Goal: Transaction & Acquisition: Subscribe to service/newsletter

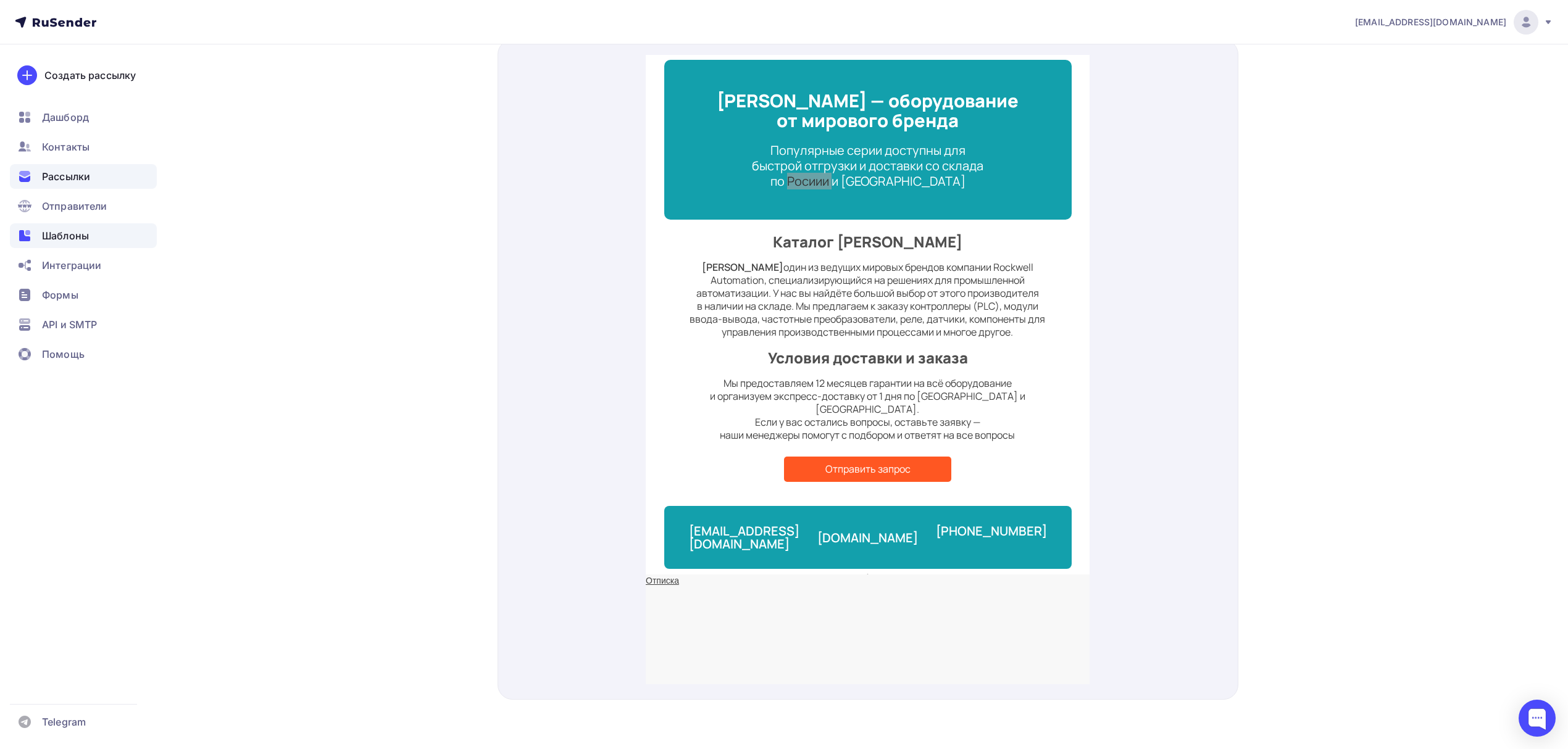
click at [70, 243] on span "Шаблоны" at bounding box center [65, 236] width 47 height 15
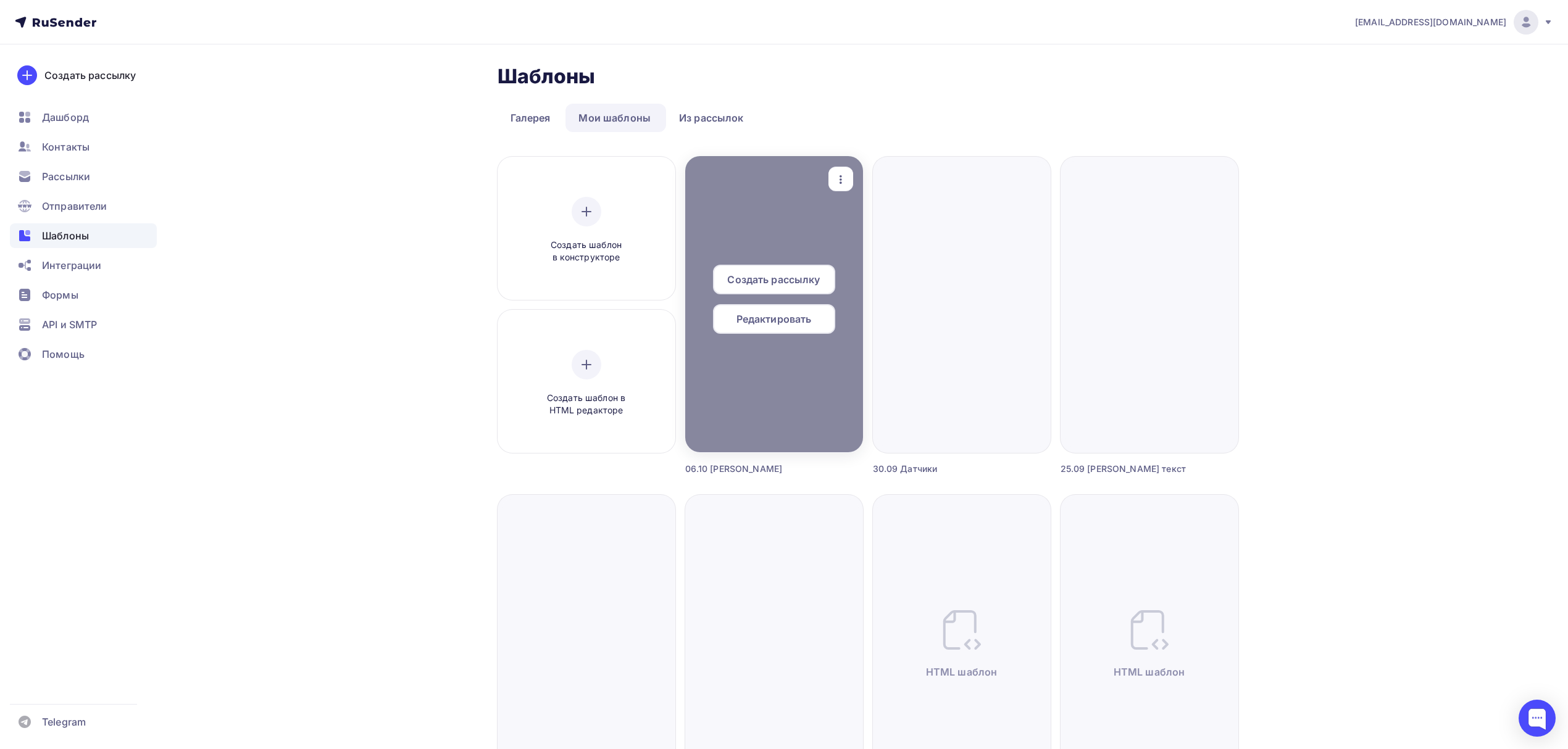
click at [786, 278] on span "Создать рассылку" at bounding box center [773, 279] width 93 height 15
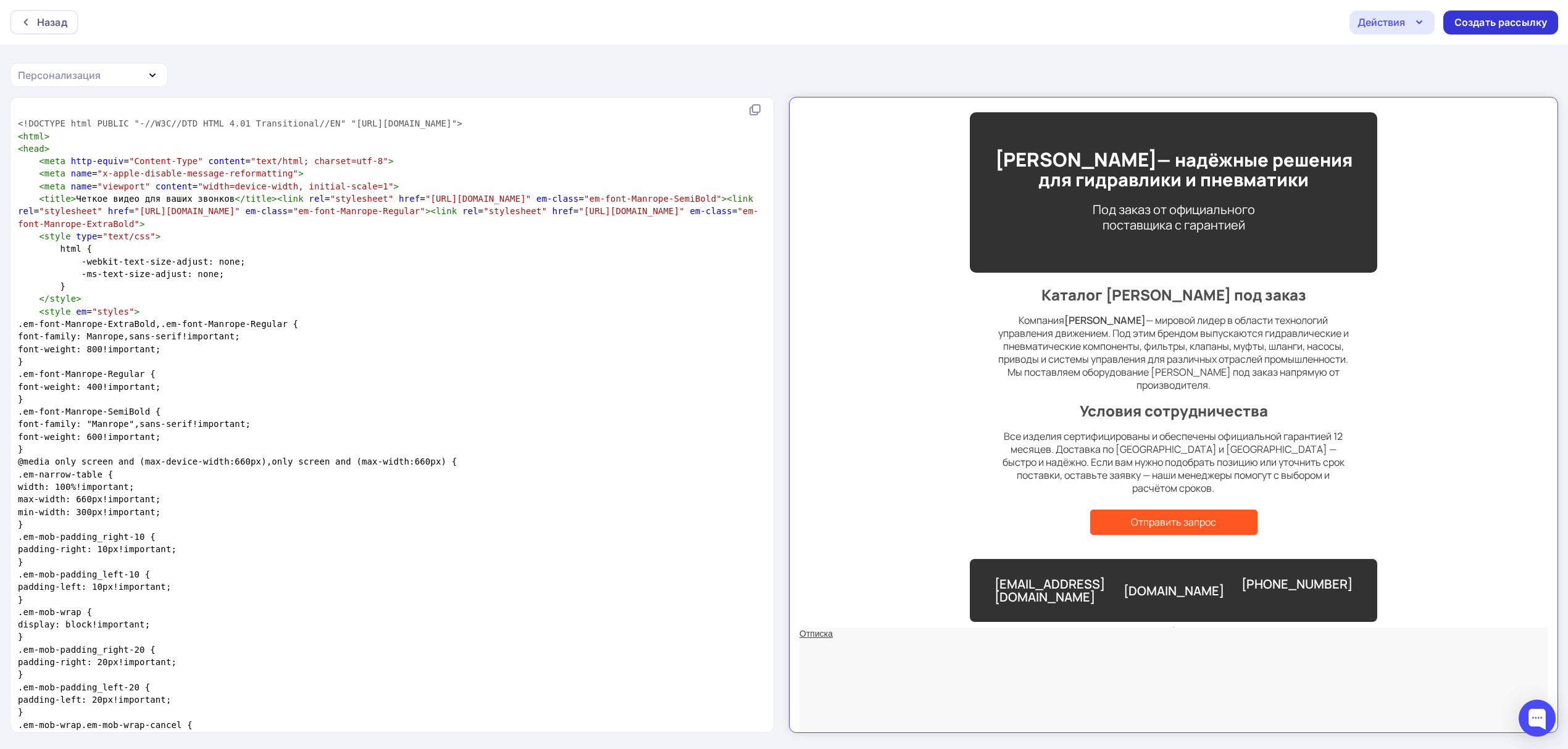
click at [1489, 25] on div "Создать рассылку" at bounding box center [1501, 22] width 93 height 14
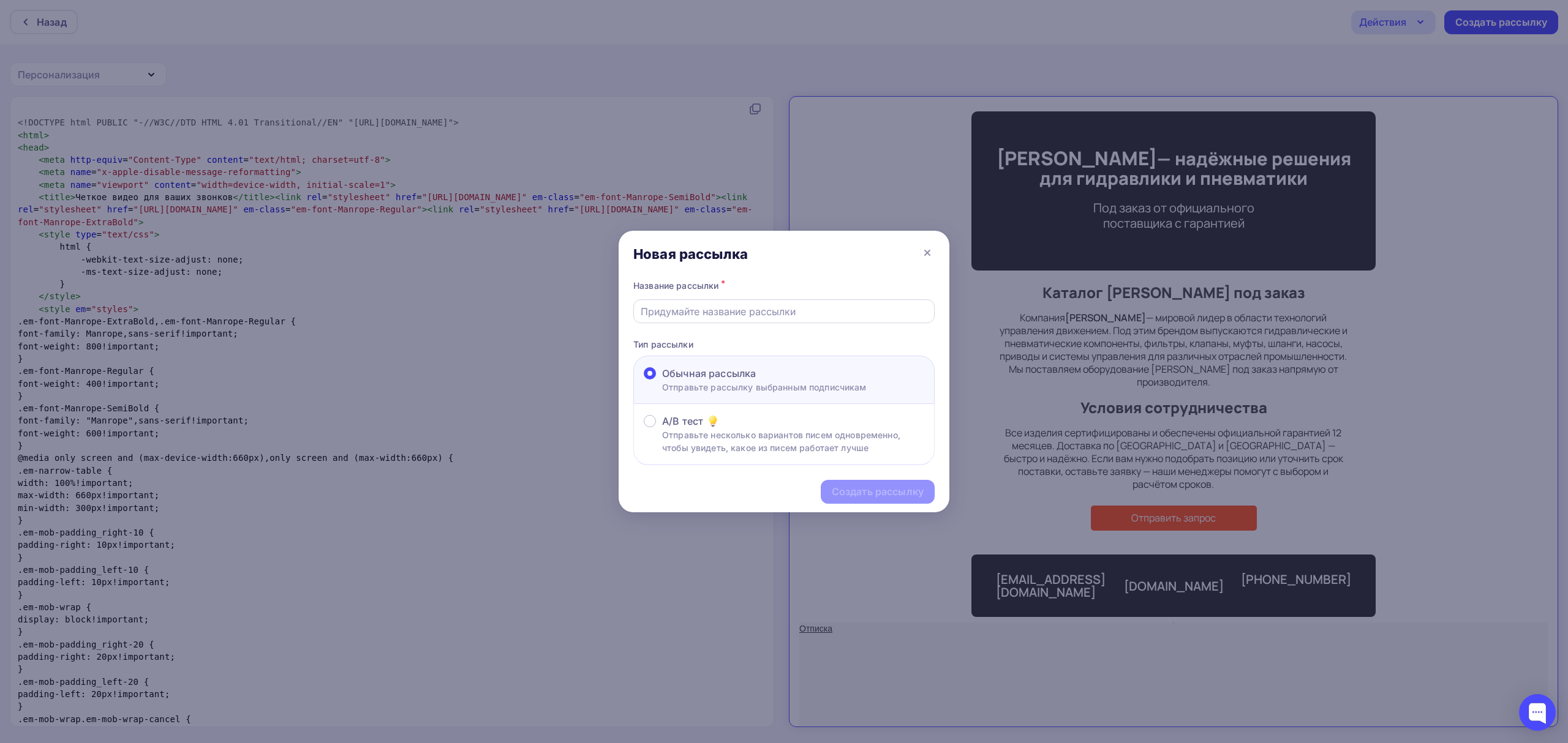
click at [811, 301] on div at bounding box center [784, 311] width 302 height 24
click at [814, 305] on input "text" at bounding box center [784, 311] width 287 height 15
paste input "Не рискуйте с аналогами — закажите оригинальный [PERSON_NAME] в [GEOGRAPHIC_DAT…"
type input "Не рискуйте с аналогами — закажите оригинальный [PERSON_NAME] в [GEOGRAPHIC_DAT…"
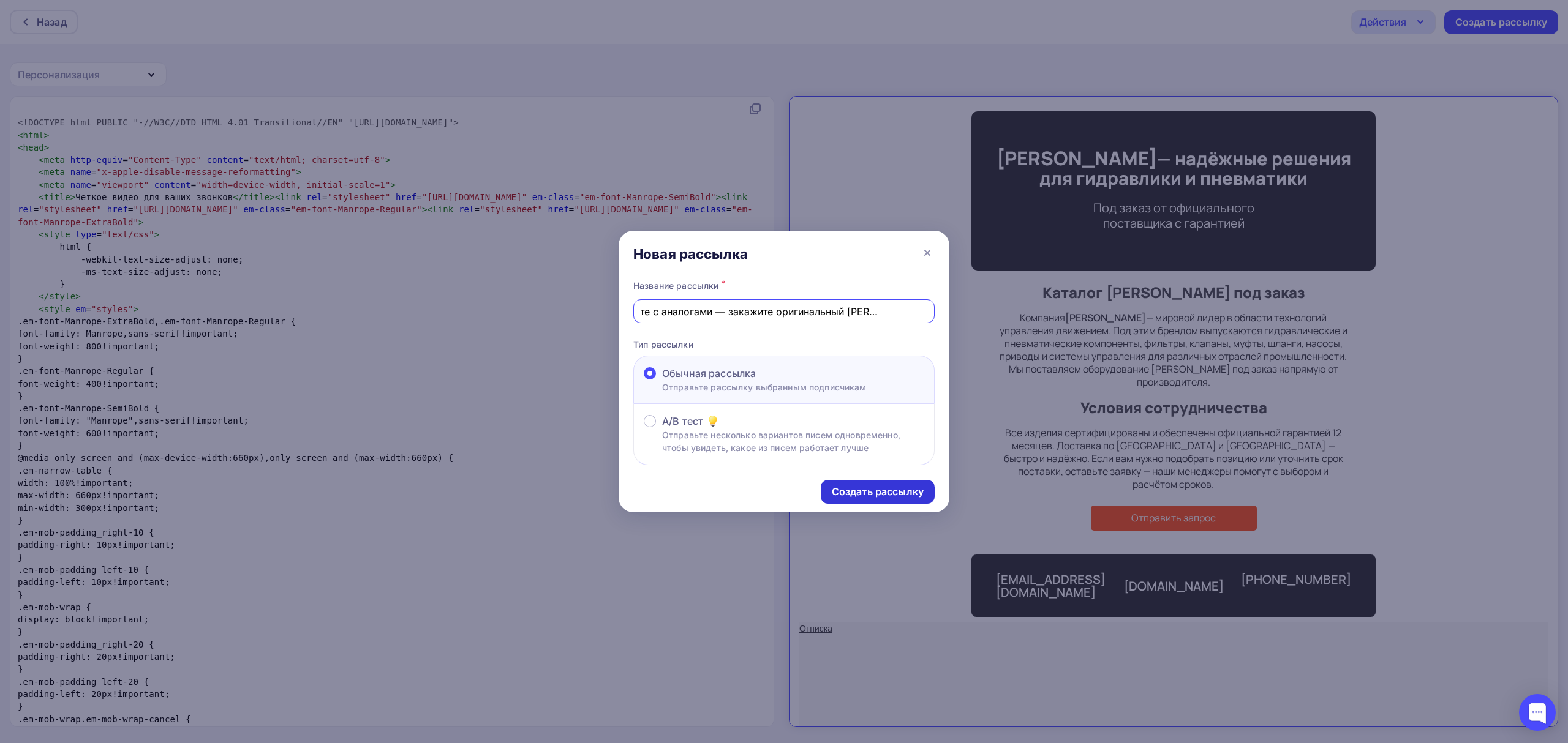
scroll to position [0, 0]
click at [873, 502] on div "Создать рассылку" at bounding box center [877, 492] width 114 height 24
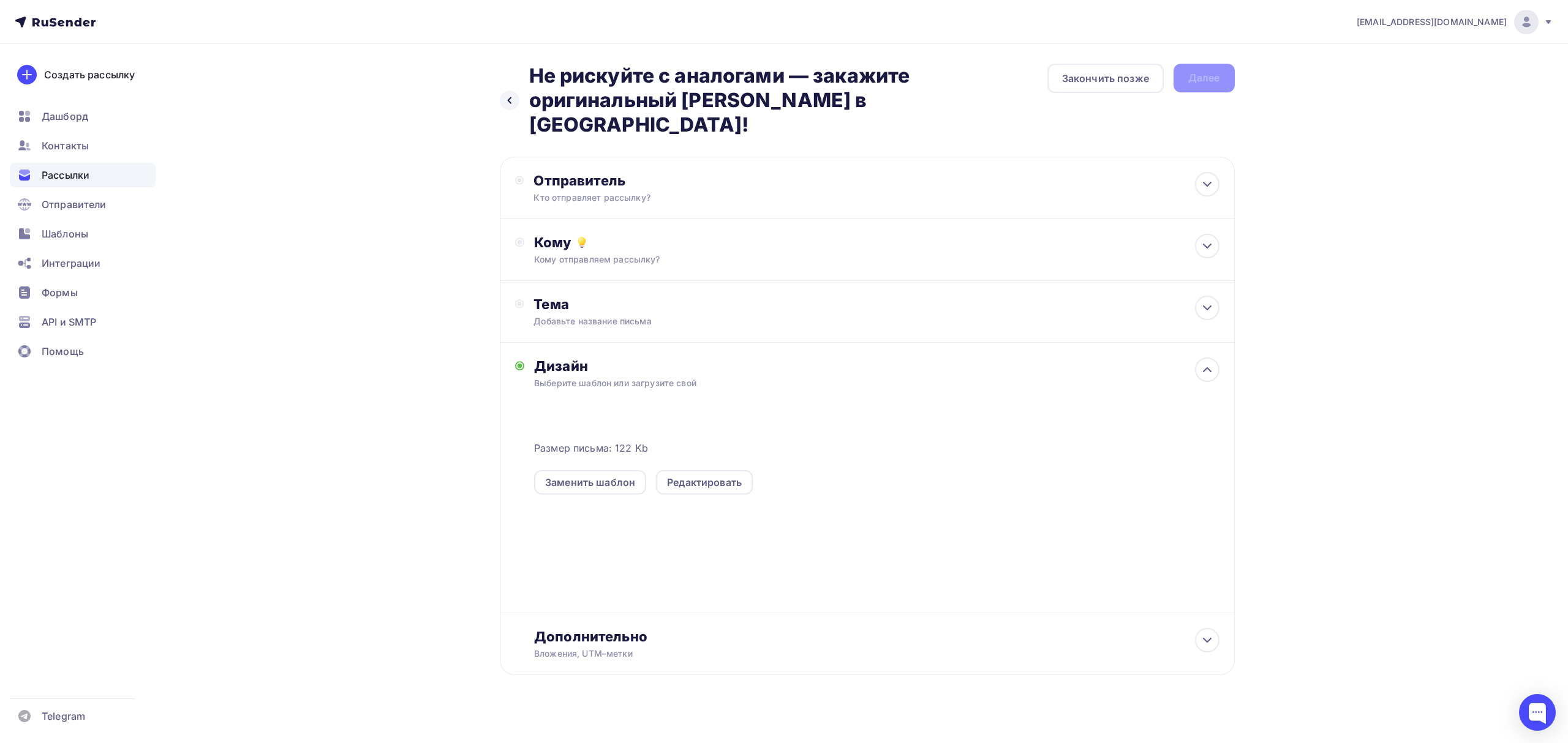
click at [697, 157] on div "Отправитель Кто отправляет рассылку? Email * [EMAIL_ADDRESS][DOMAIN_NAME] [EMAI…" at bounding box center [867, 187] width 735 height 62
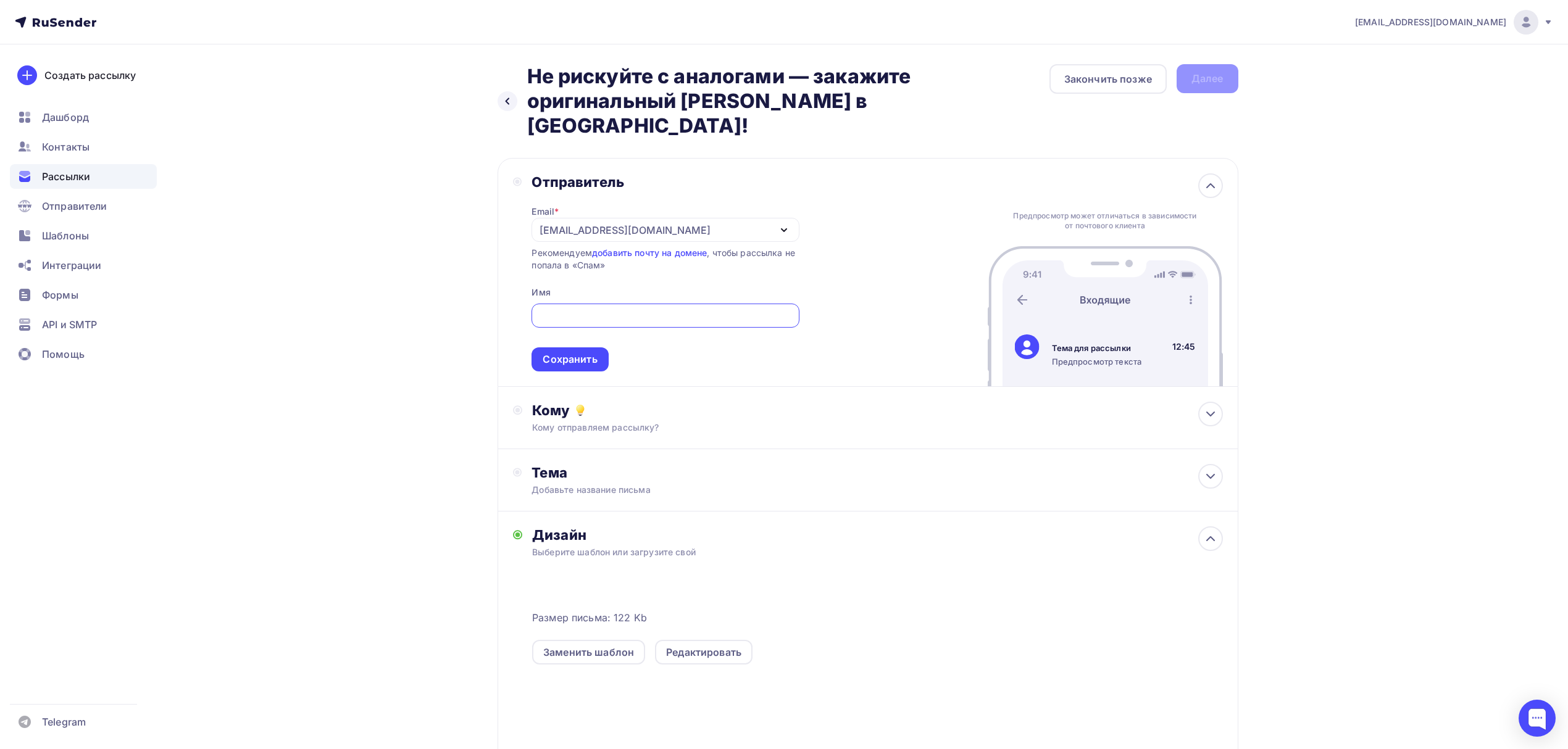
click at [676, 309] on input "text" at bounding box center [665, 316] width 253 height 15
click at [676, 309] on input "text" at bounding box center [665, 316] width 253 height 15
type input "ОЛНИСА"
click at [579, 352] on div "Сохранить" at bounding box center [570, 359] width 54 height 14
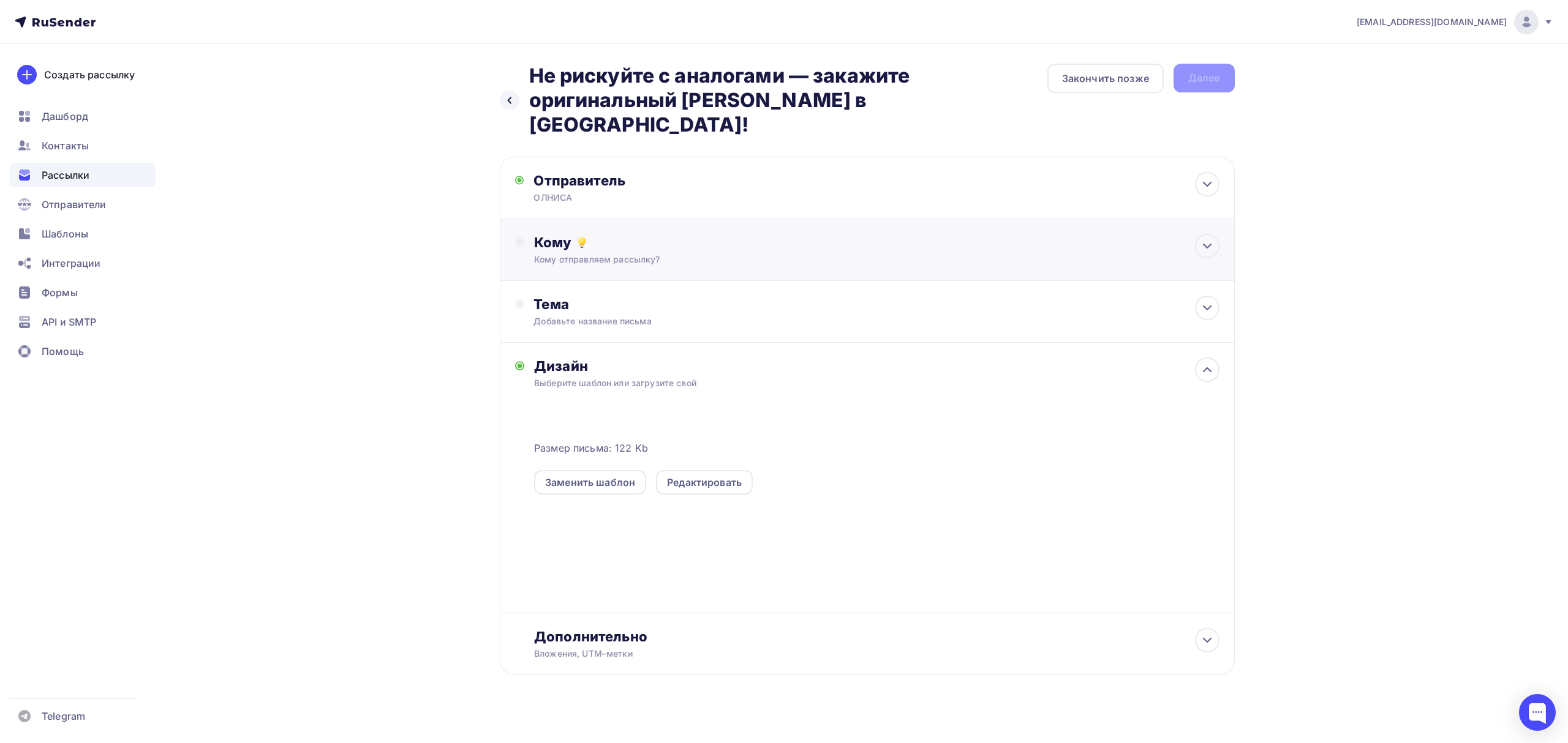
click at [702, 234] on div "Кому" at bounding box center [876, 242] width 684 height 17
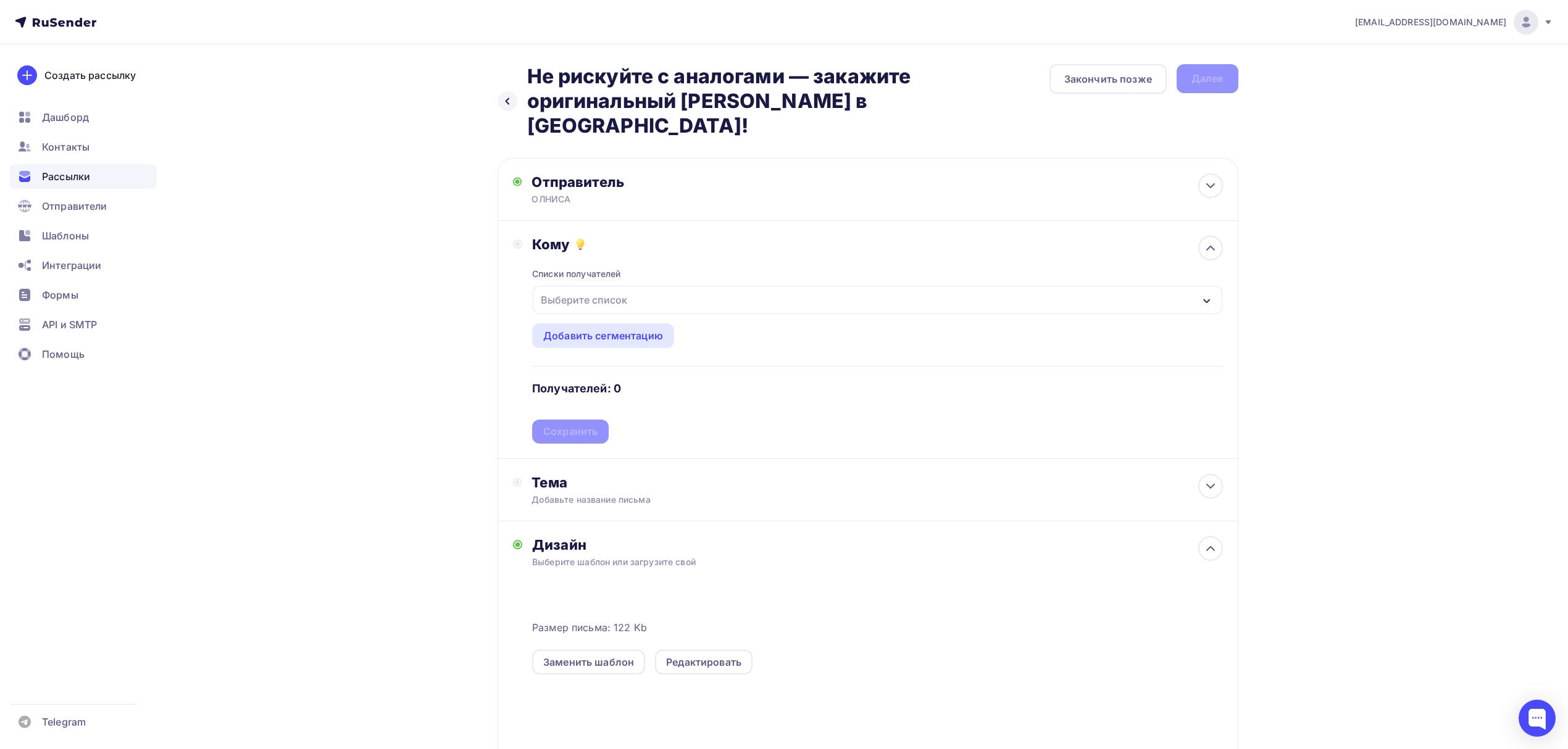
click at [695, 287] on div "Выберите список" at bounding box center [877, 300] width 689 height 29
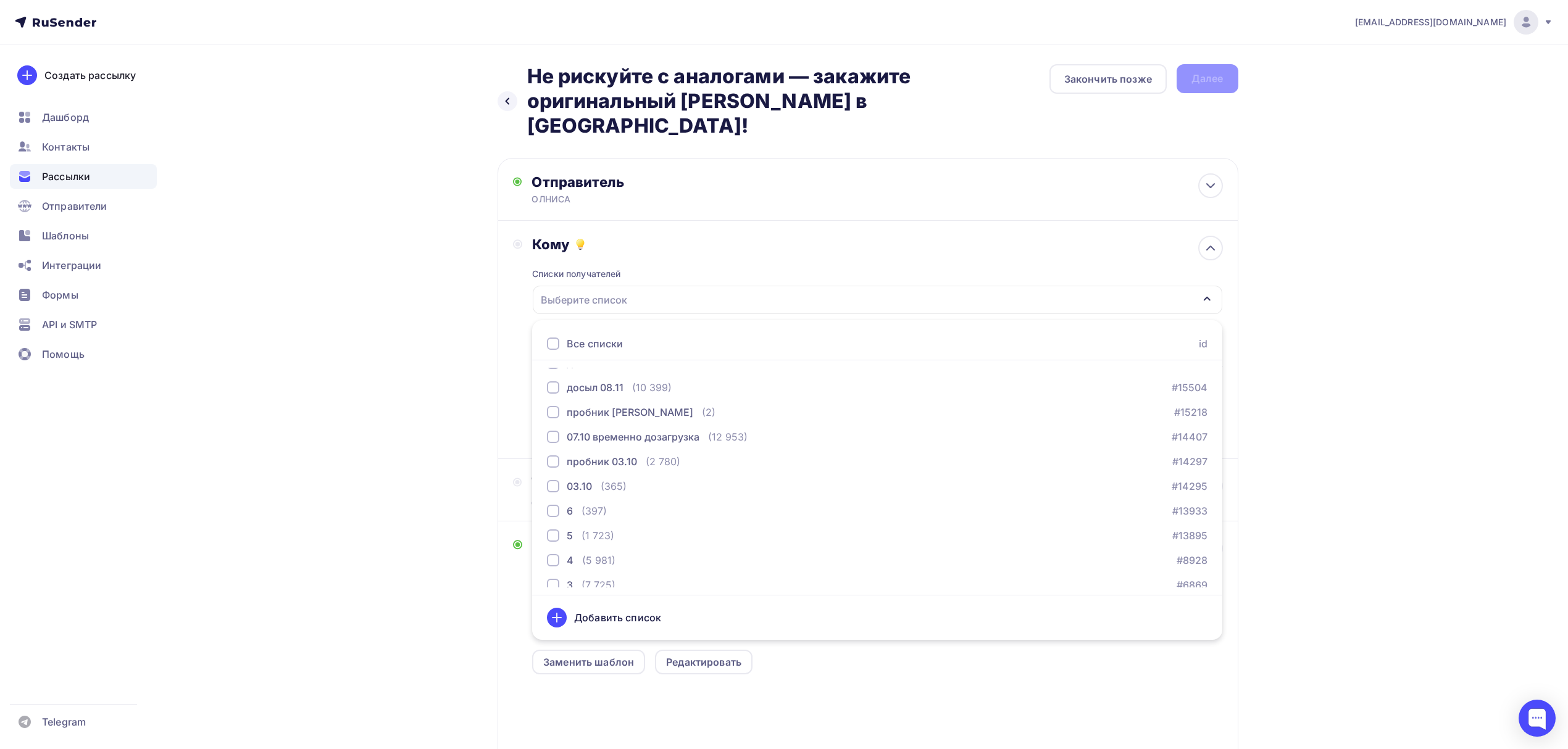
scroll to position [200, 0]
click at [636, 567] on div "(3 135)" at bounding box center [634, 574] width 33 height 15
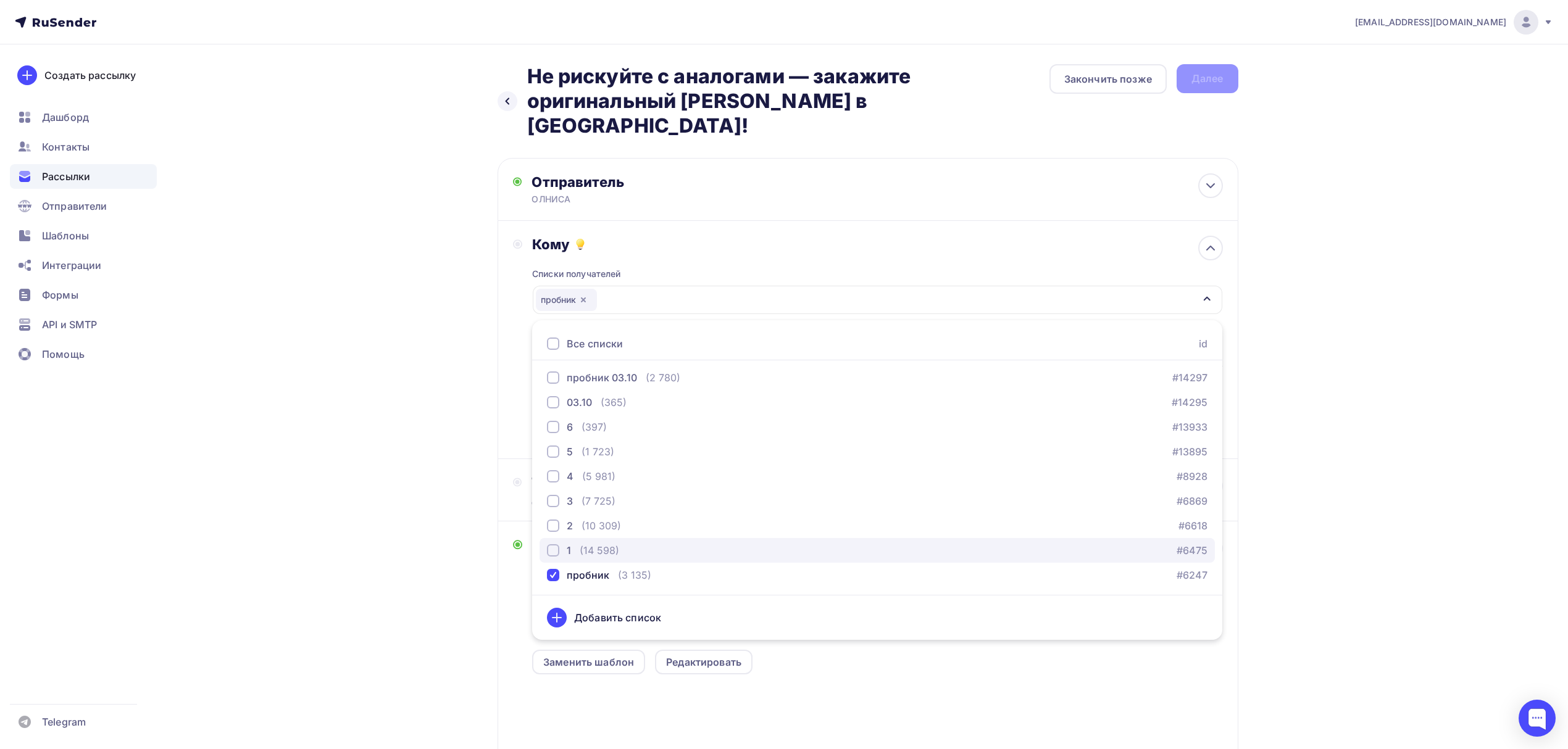
click at [640, 543] on div "1 (14 598) #6475" at bounding box center [877, 550] width 661 height 15
click at [641, 518] on div "2 (10 309) #6618" at bounding box center [877, 525] width 661 height 15
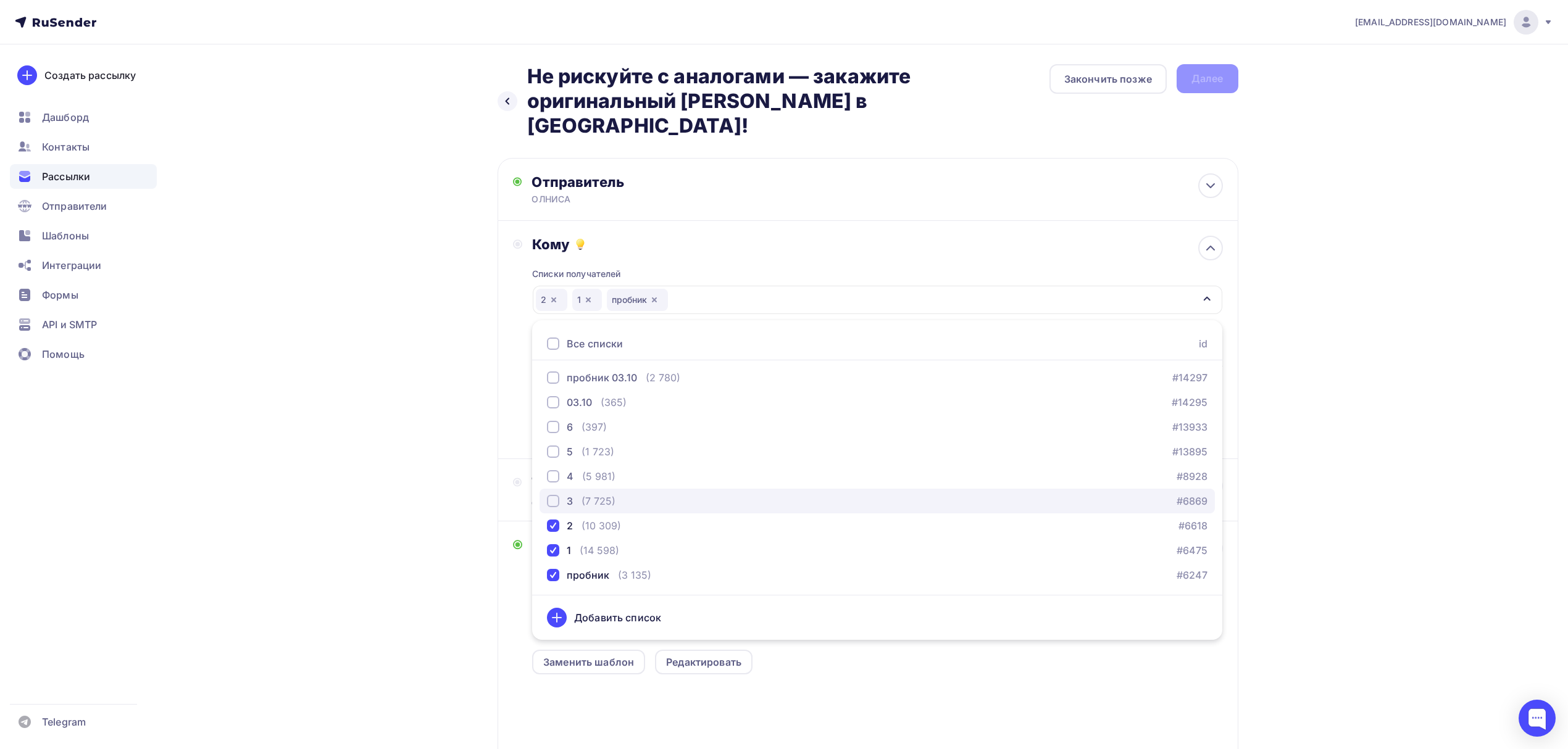
click at [648, 494] on div "3 (7 725) #6869" at bounding box center [877, 501] width 661 height 15
click at [648, 469] on div "4 (5 981) #8928" at bounding box center [877, 476] width 661 height 15
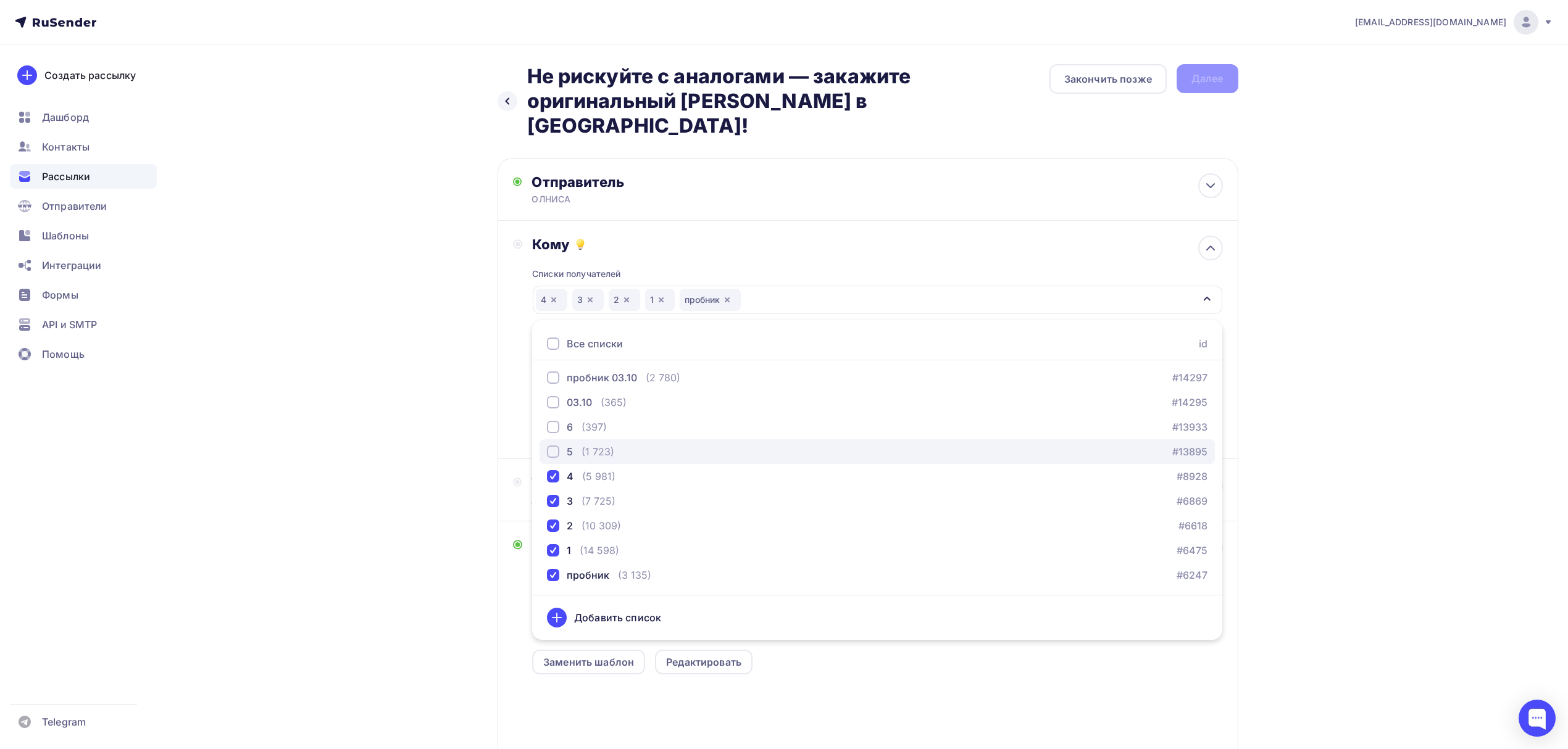
click at [662, 444] on div "5 (1 723) #13895" at bounding box center [877, 451] width 661 height 15
click at [662, 415] on button "6 (397) #13933" at bounding box center [877, 427] width 676 height 25
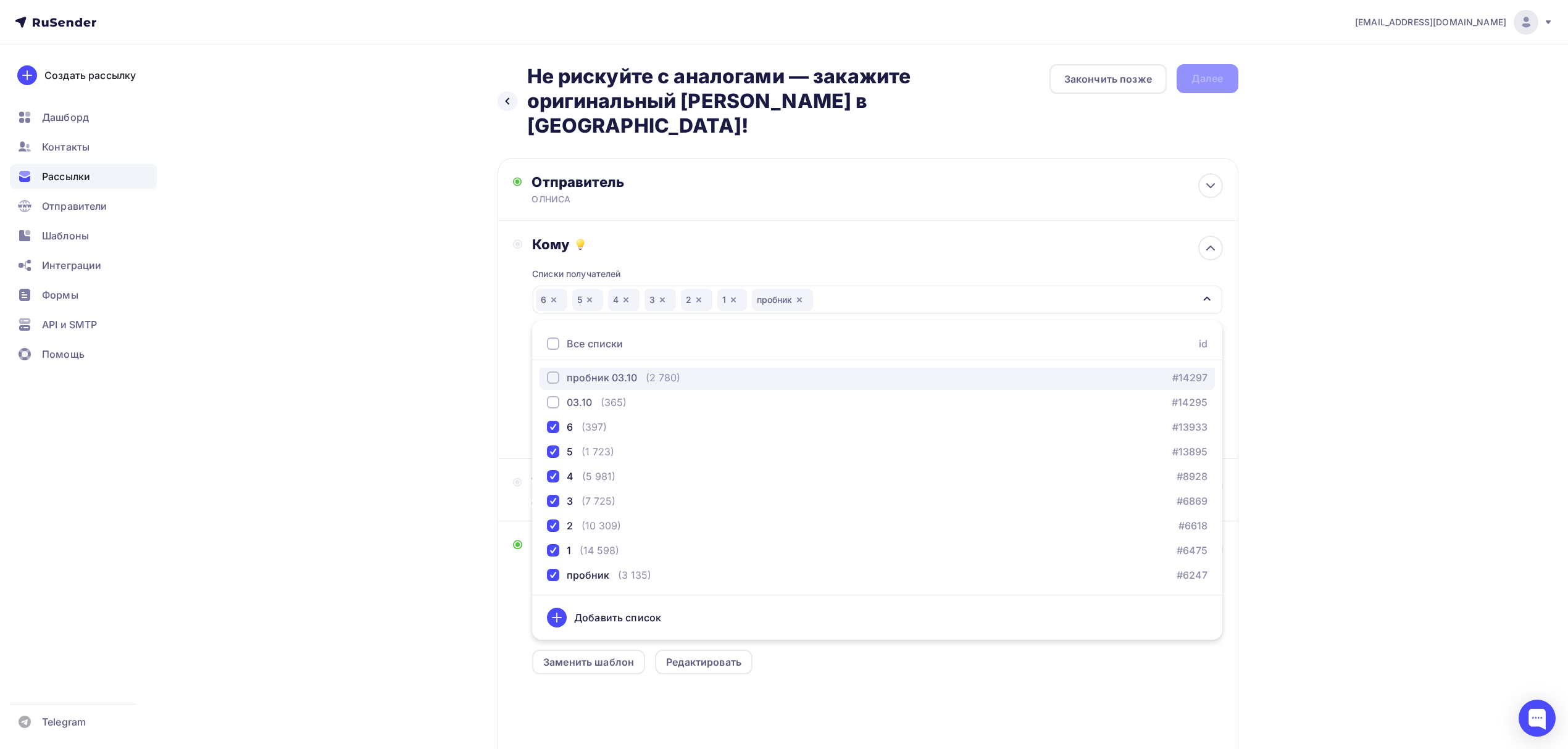
click at [679, 371] on div "пробник 03.10 (2 780) #14297" at bounding box center [877, 378] width 661 height 15
click at [676, 395] on div "03.10 (365) #14295" at bounding box center [877, 402] width 661 height 15
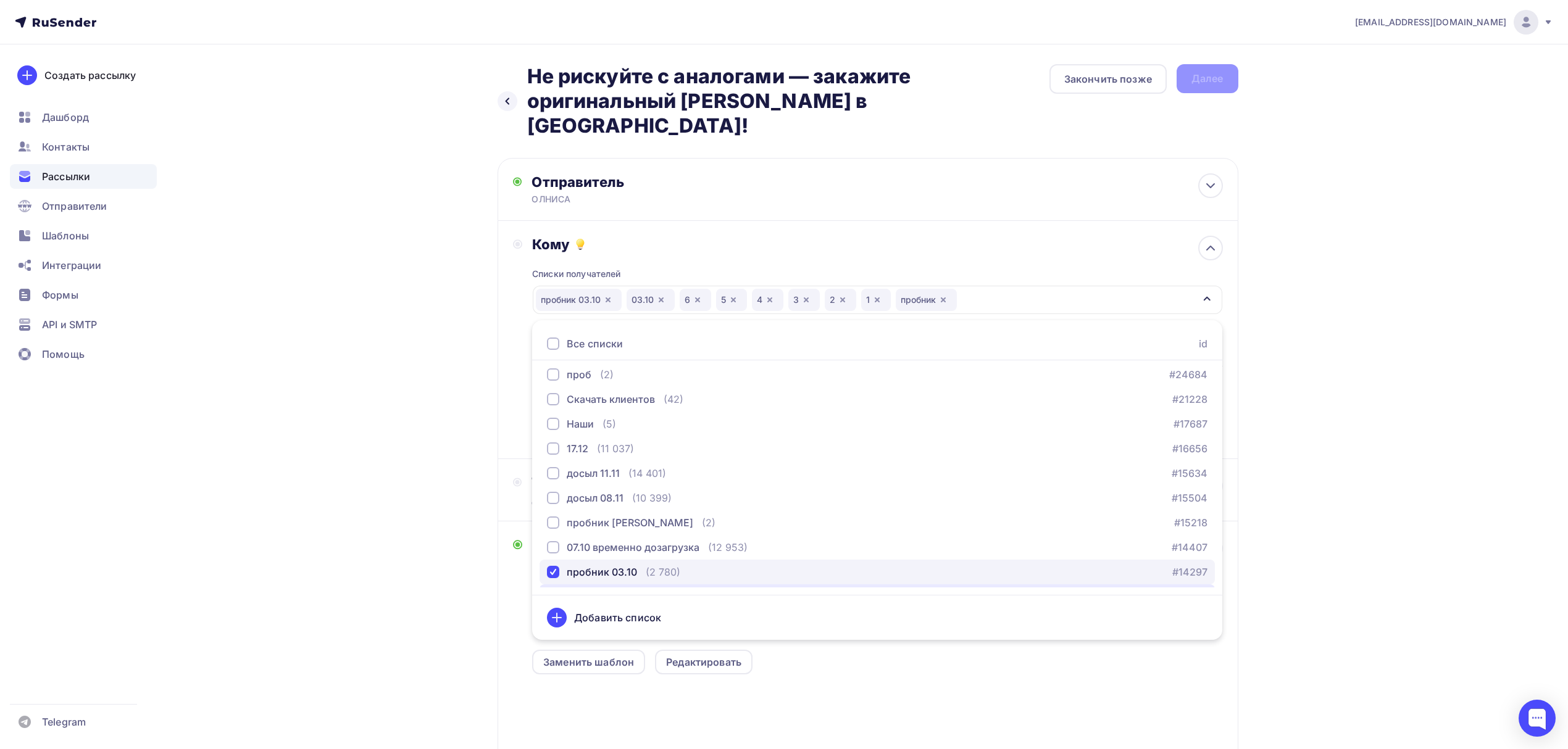
scroll to position [0, 0]
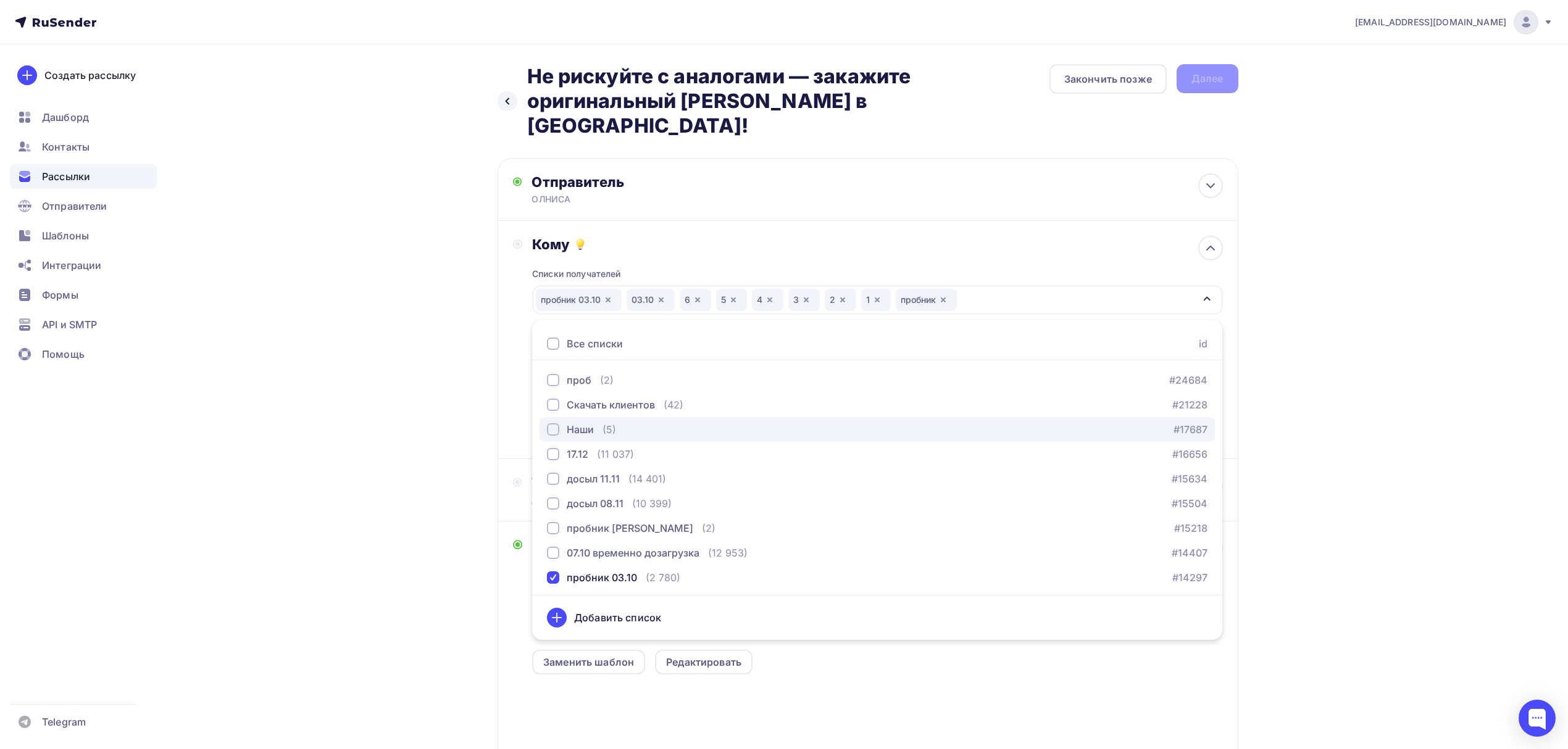
click at [650, 422] on div "Наши (5) #17687" at bounding box center [877, 429] width 661 height 15
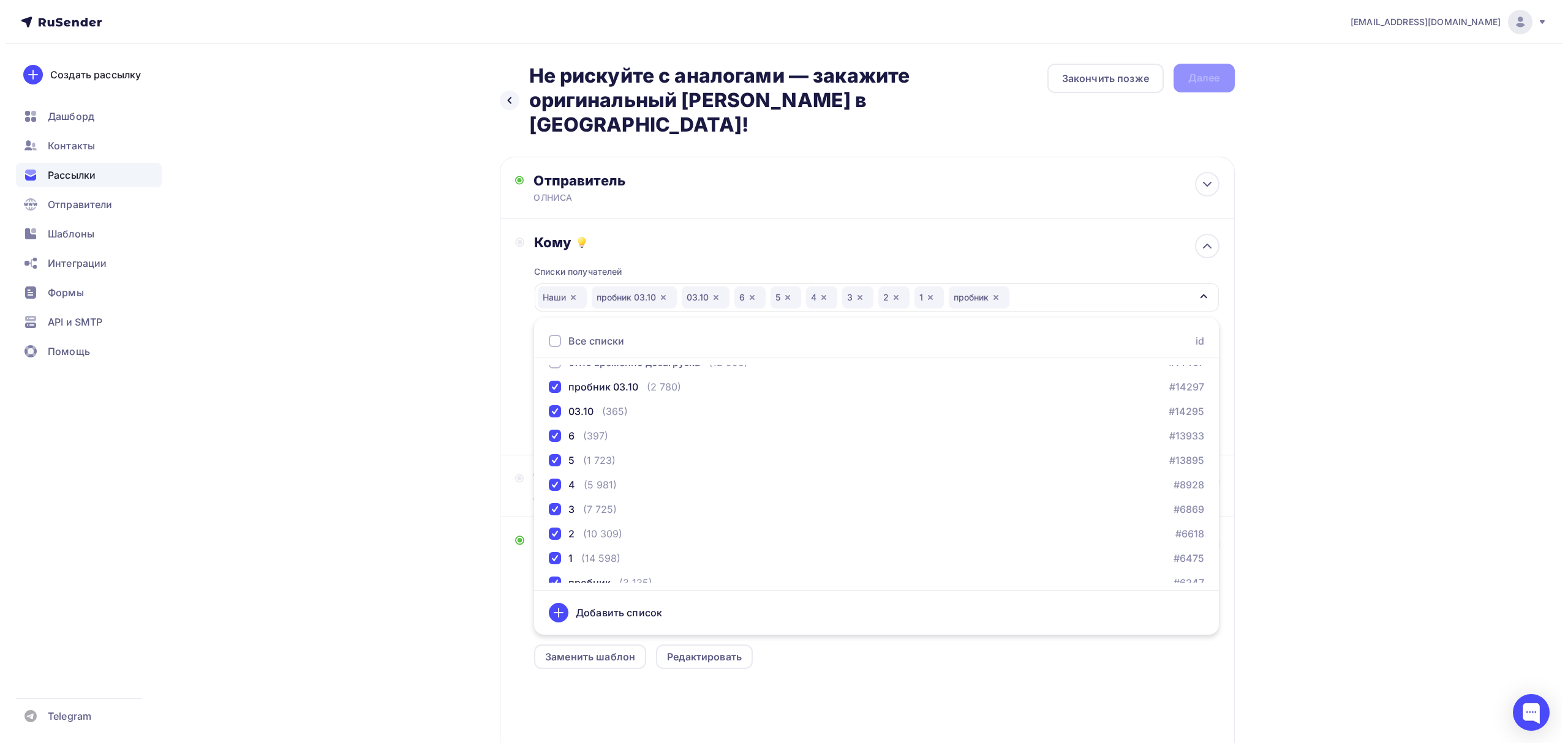
scroll to position [198, 0]
click at [375, 410] on div "Назад Не рискуйте с аналогами — закажите оригинальный [PERSON_NAME] в [GEOGRAPH…" at bounding box center [778, 486] width 1004 height 885
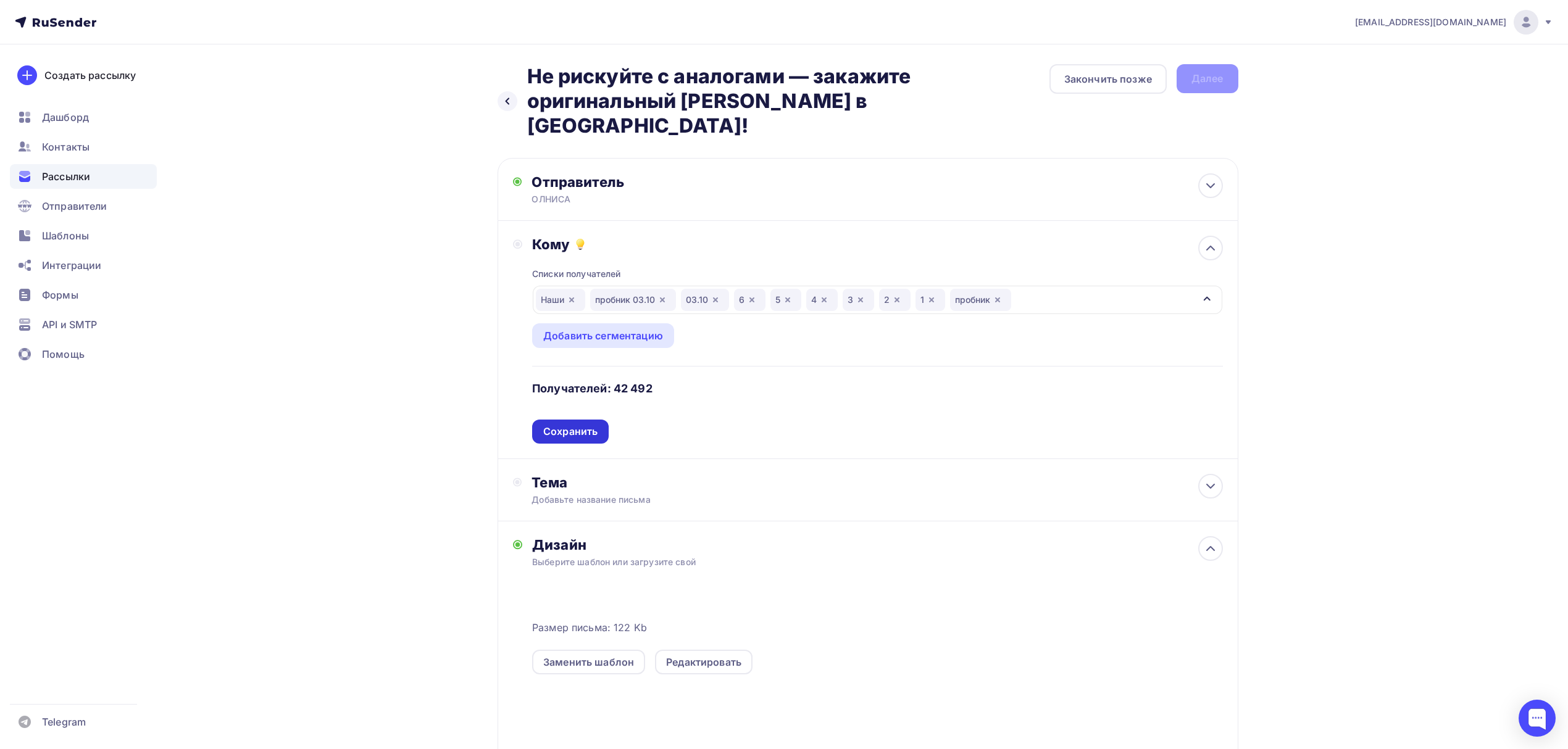
click at [579, 424] on div "Сохранить" at bounding box center [570, 432] width 54 height 14
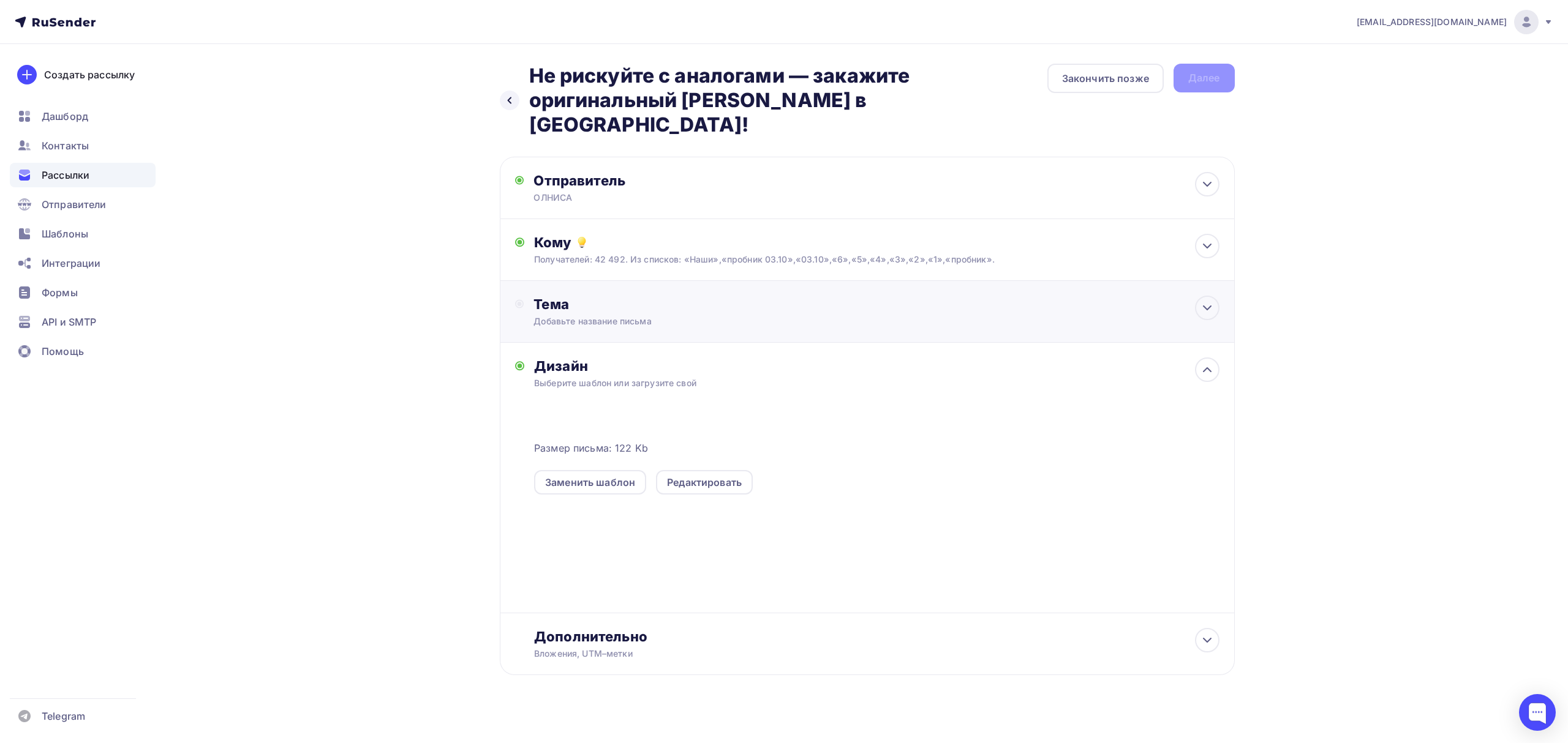
click at [632, 315] on div "Добавьте название письма" at bounding box center [642, 321] width 218 height 13
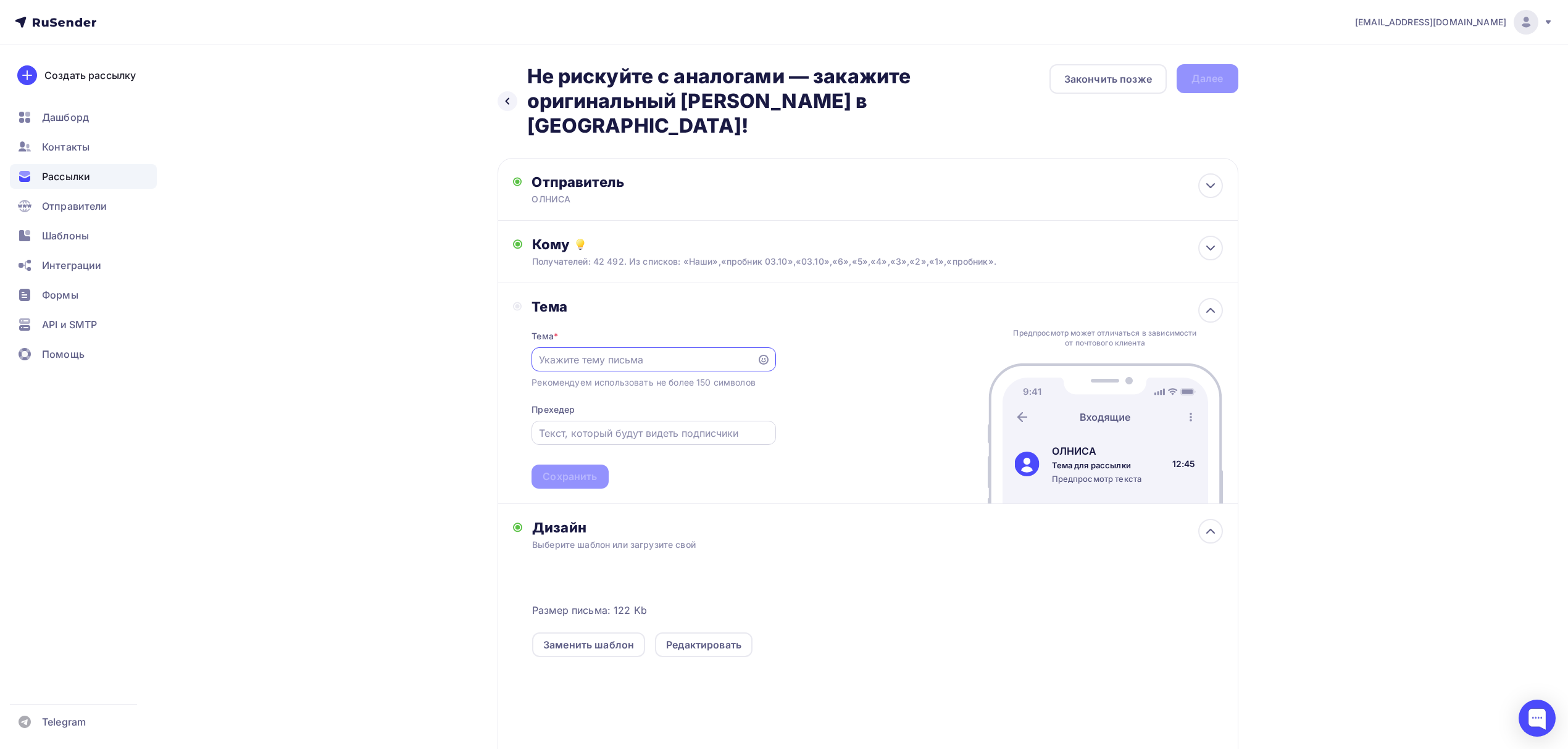
scroll to position [0, 0]
paste input "Не рискуйте с аналогами — закажите оригинальный [PERSON_NAME] в [GEOGRAPHIC_DAT…"
type input "Не рискуйте с аналогами — закажите оригинальный [PERSON_NAME] в [GEOGRAPHIC_DAT…"
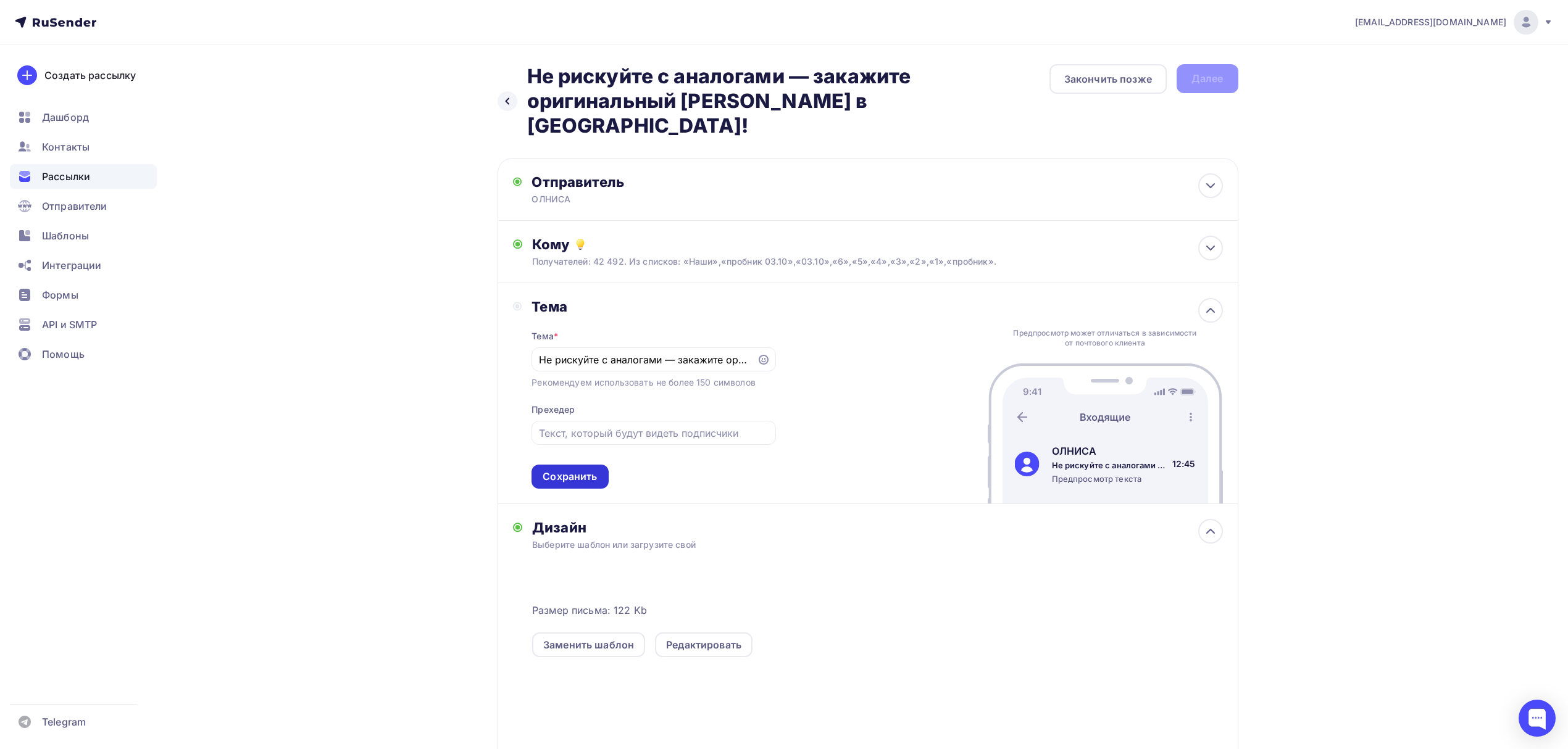
click at [588, 465] on div "Сохранить" at bounding box center [570, 477] width 76 height 24
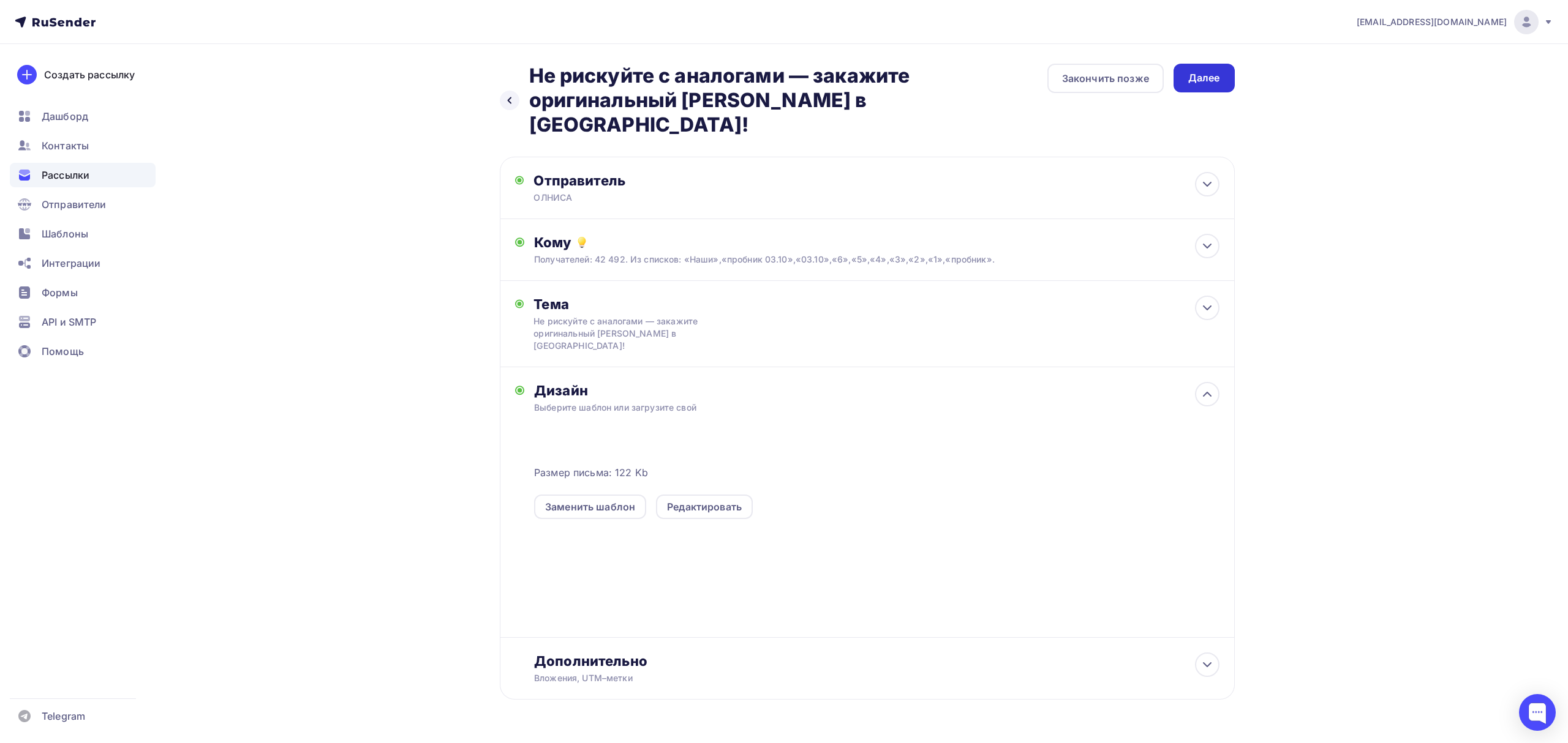
click at [1206, 79] on div "Далее" at bounding box center [1204, 78] width 32 height 14
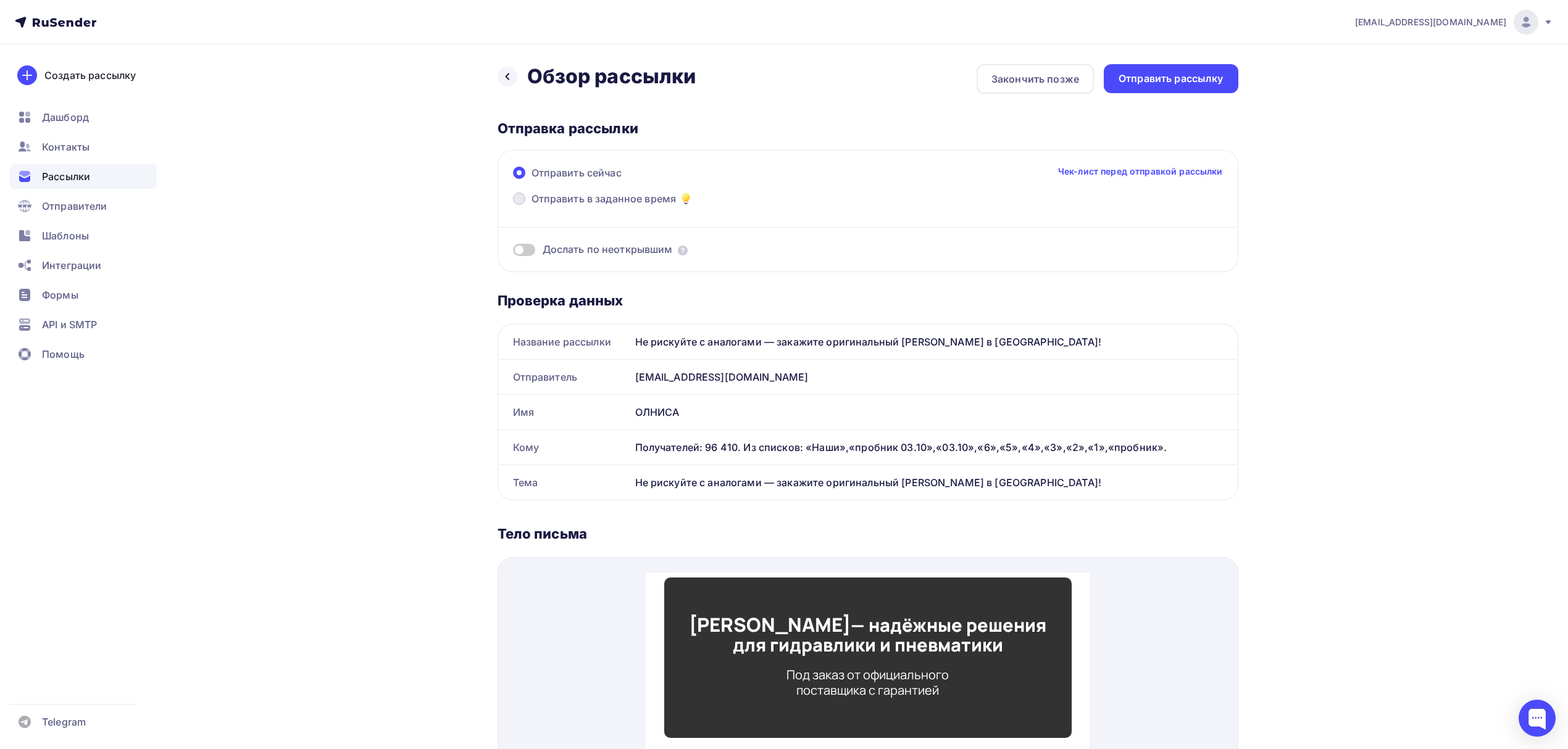
click at [588, 206] on label "Отправить в заданное время" at bounding box center [603, 200] width 181 height 17
click at [532, 206] on input "Отправить в заданное время" at bounding box center [532, 206] width 0 height 0
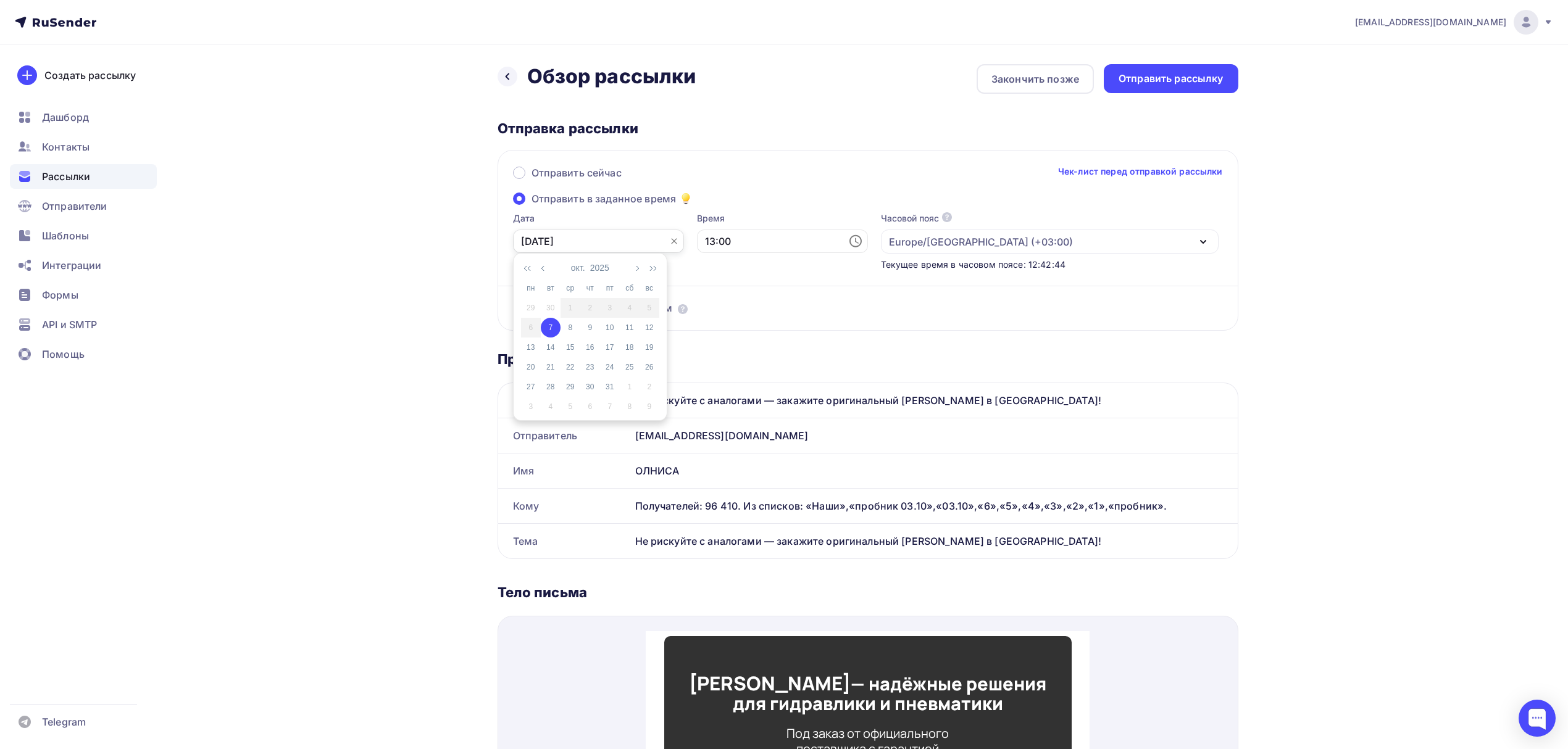
click at [585, 243] on input "[DATE]" at bounding box center [598, 241] width 171 height 24
click at [546, 333] on div "7" at bounding box center [550, 328] width 20 height 11
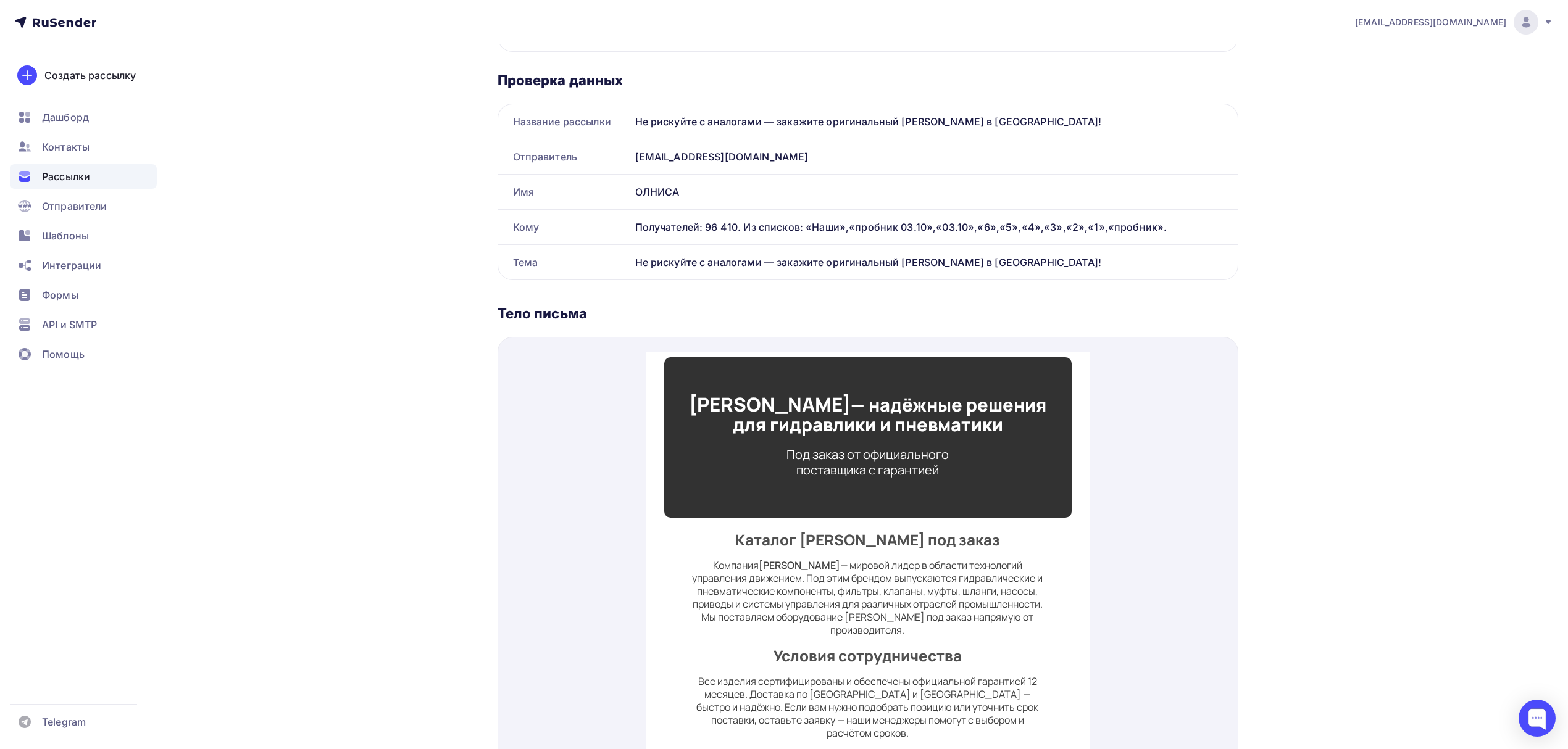
scroll to position [2, 0]
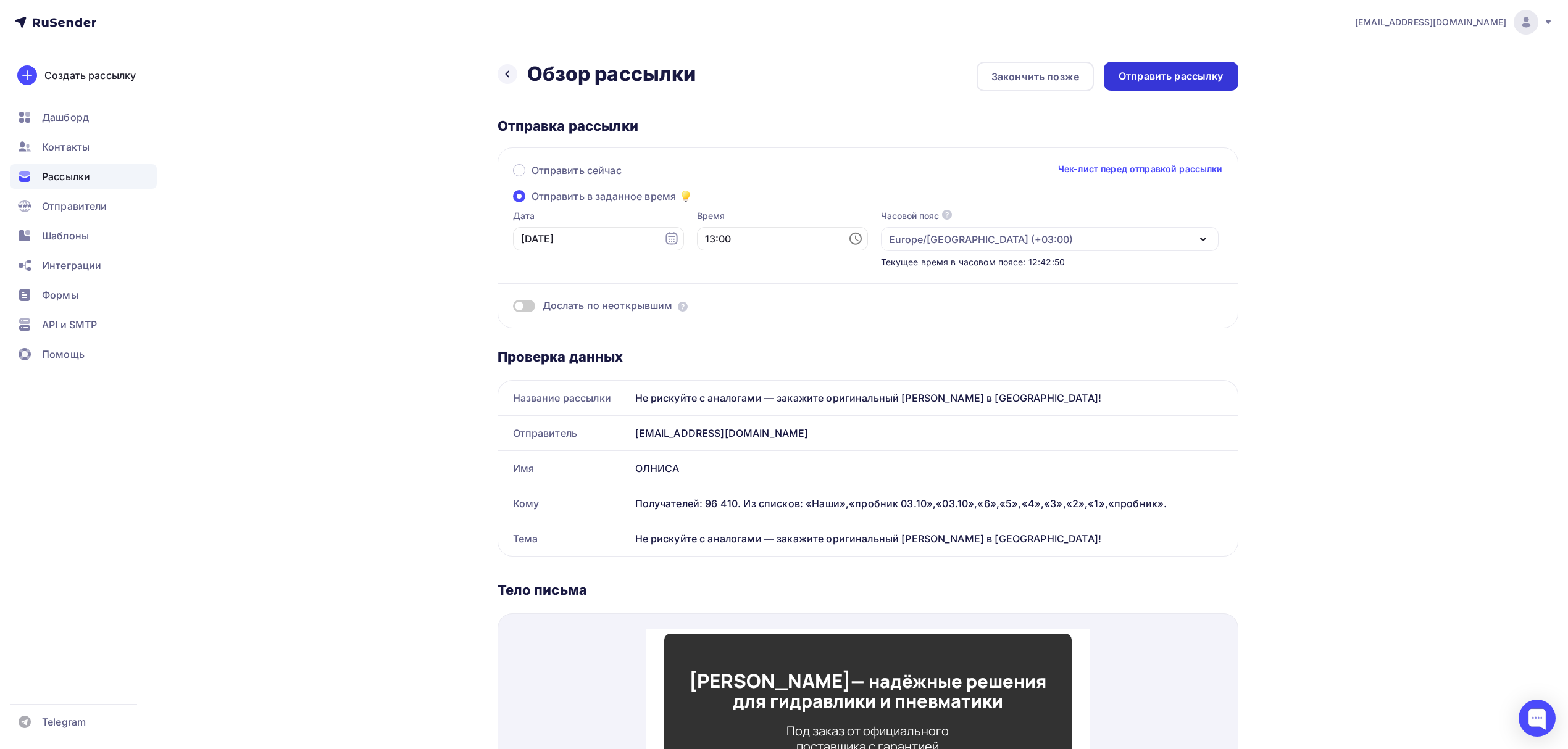
click at [1172, 83] on div "Отправить рассылку" at bounding box center [1171, 76] width 105 height 14
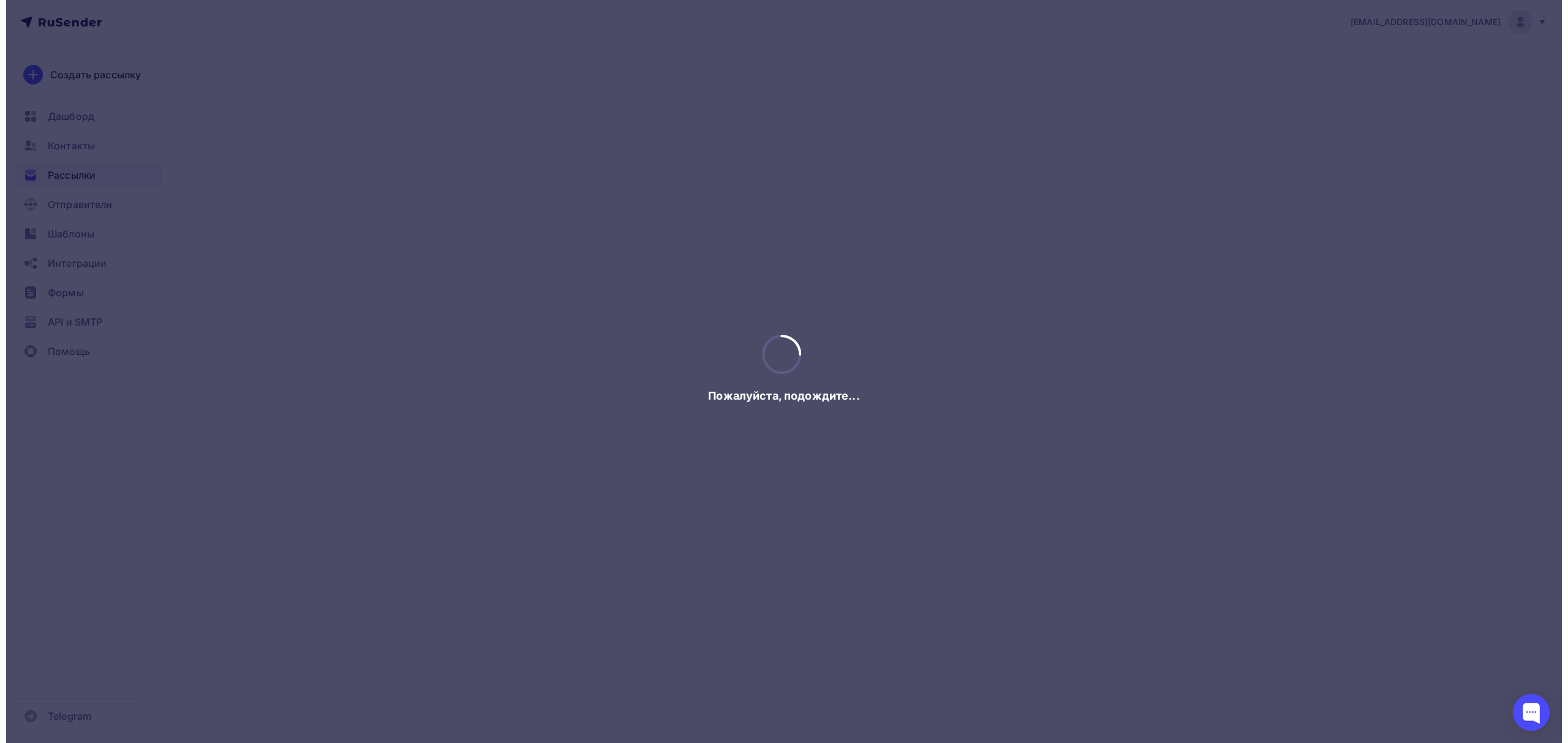
scroll to position [0, 0]
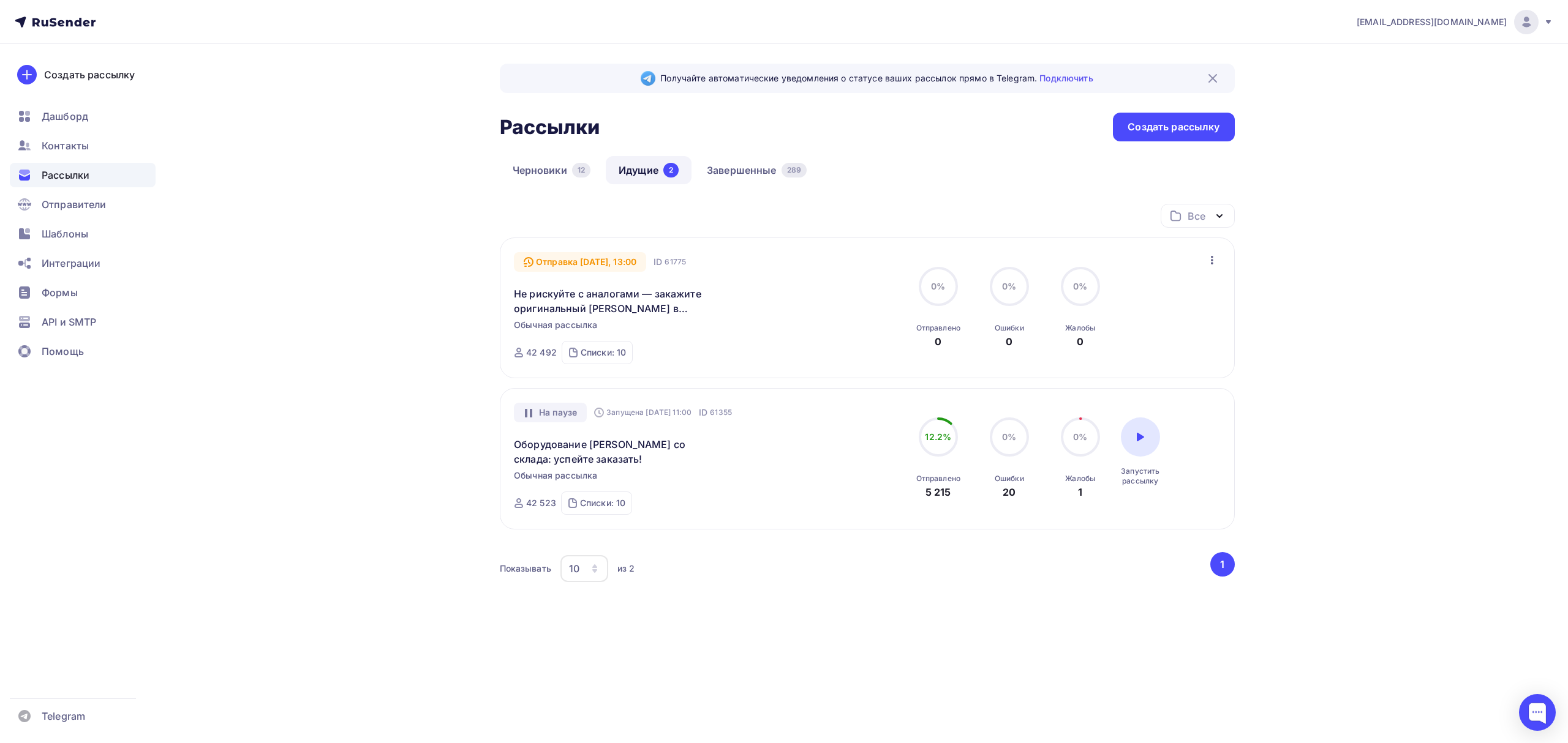
click at [1216, 263] on icon "button" at bounding box center [1212, 260] width 15 height 15
click at [1177, 319] on div "Отменить рассылку" at bounding box center [1140, 316] width 155 height 15
